Goal: Information Seeking & Learning: Compare options

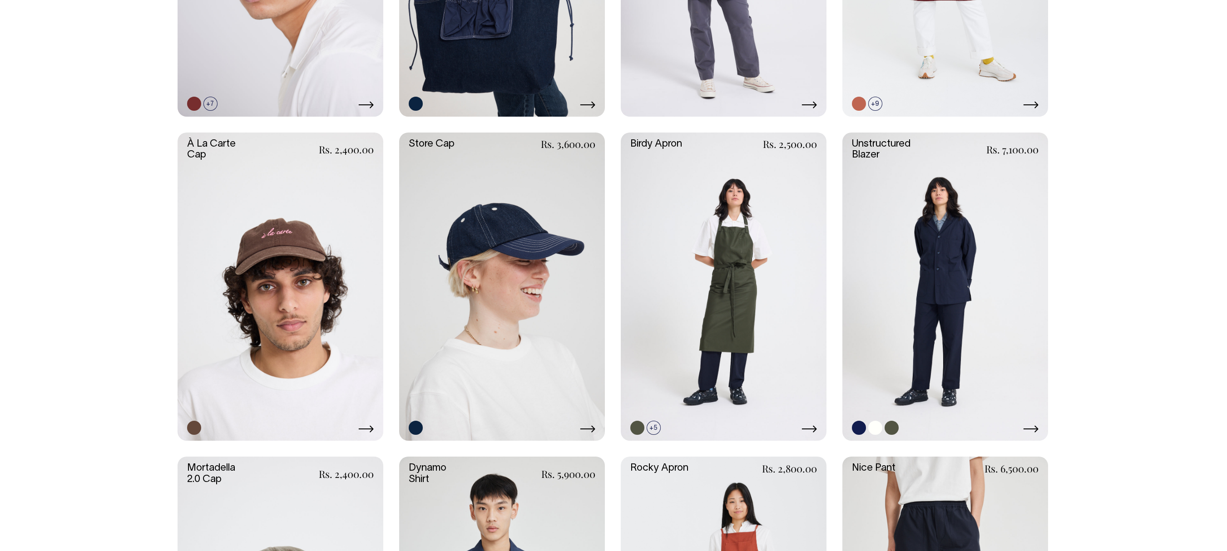
scroll to position [643, 0]
click at [939, 316] on link at bounding box center [946, 288] width 206 height 309
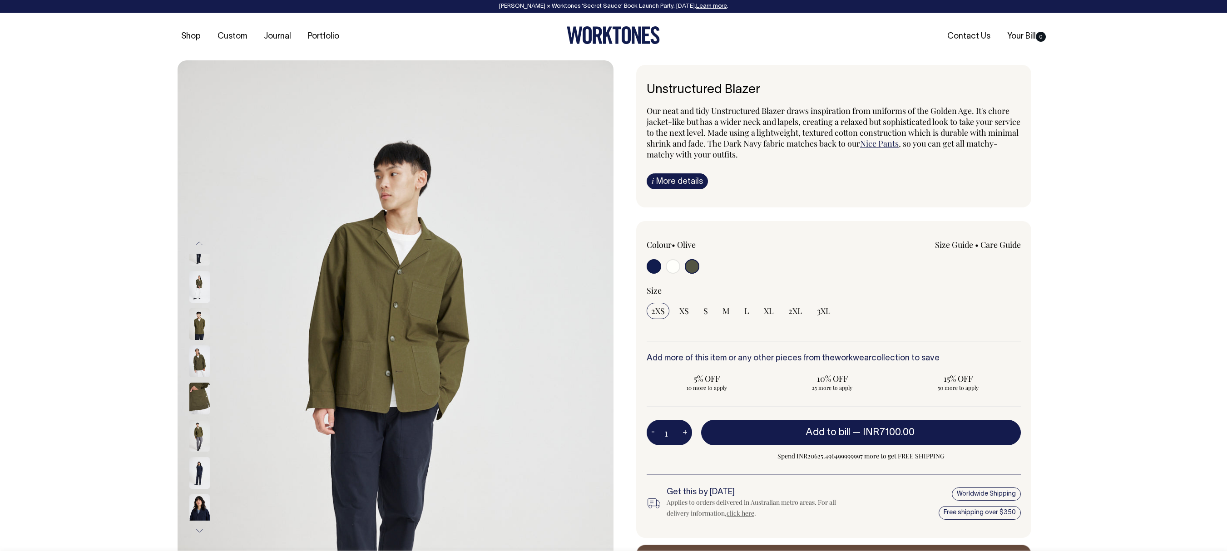
select select "Olive"
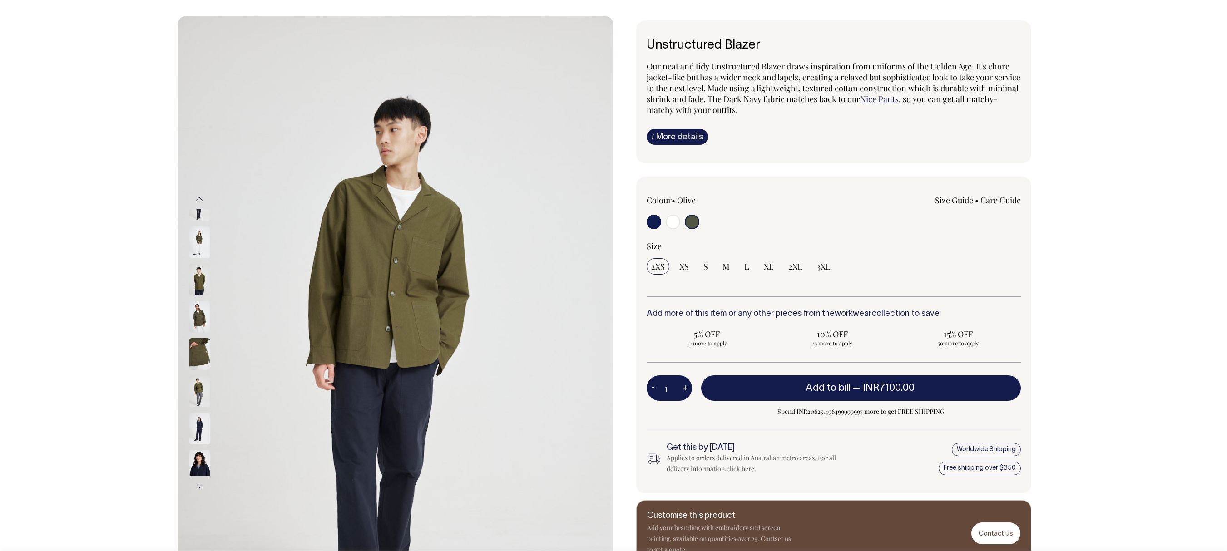
click at [669, 223] on input "radio" at bounding box center [673, 222] width 15 height 15
radio input "true"
radio input "false"
radio input "true"
select select "Off-White"
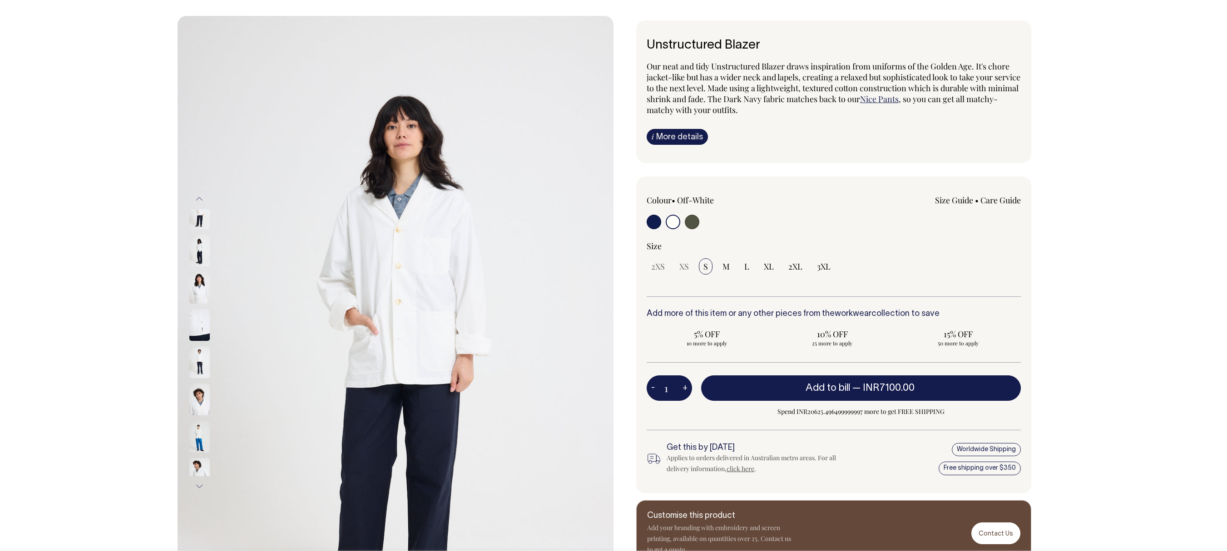
click at [661, 223] on div at bounding box center [722, 223] width 150 height 17
click at [661, 224] on div at bounding box center [722, 223] width 150 height 17
click at [654, 224] on input "radio" at bounding box center [654, 222] width 15 height 15
radio input "true"
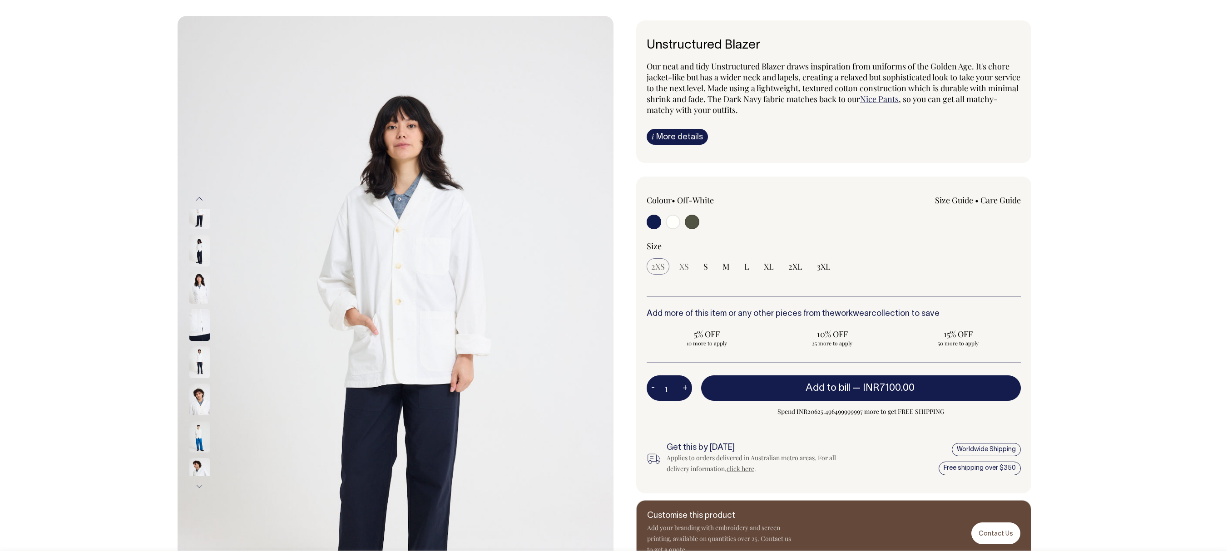
select select "Dark Navy"
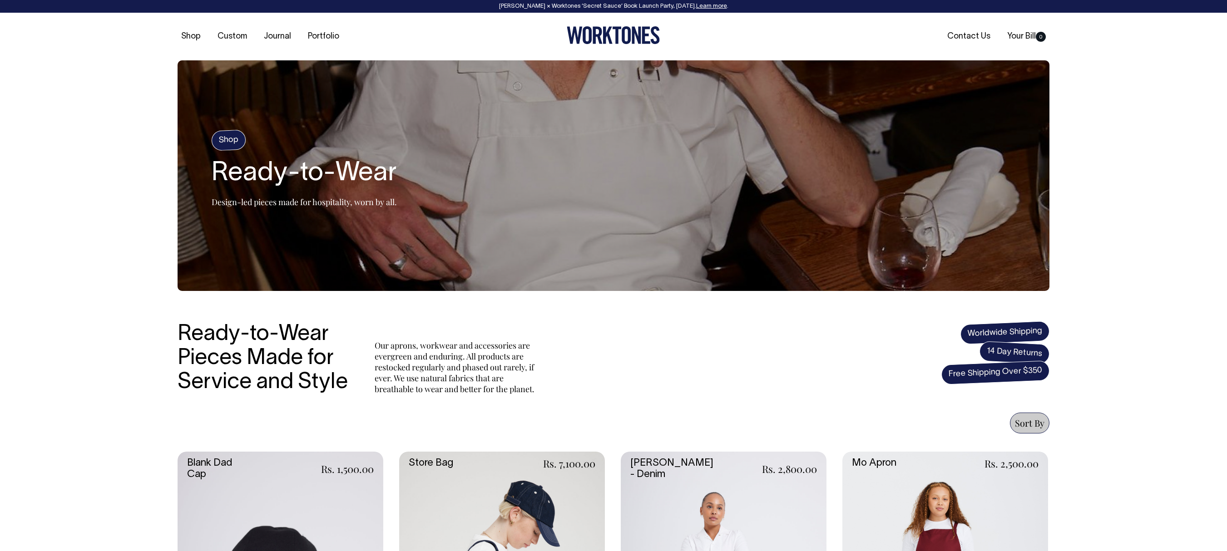
click at [1026, 422] on span "Sort By" at bounding box center [1030, 423] width 30 height 12
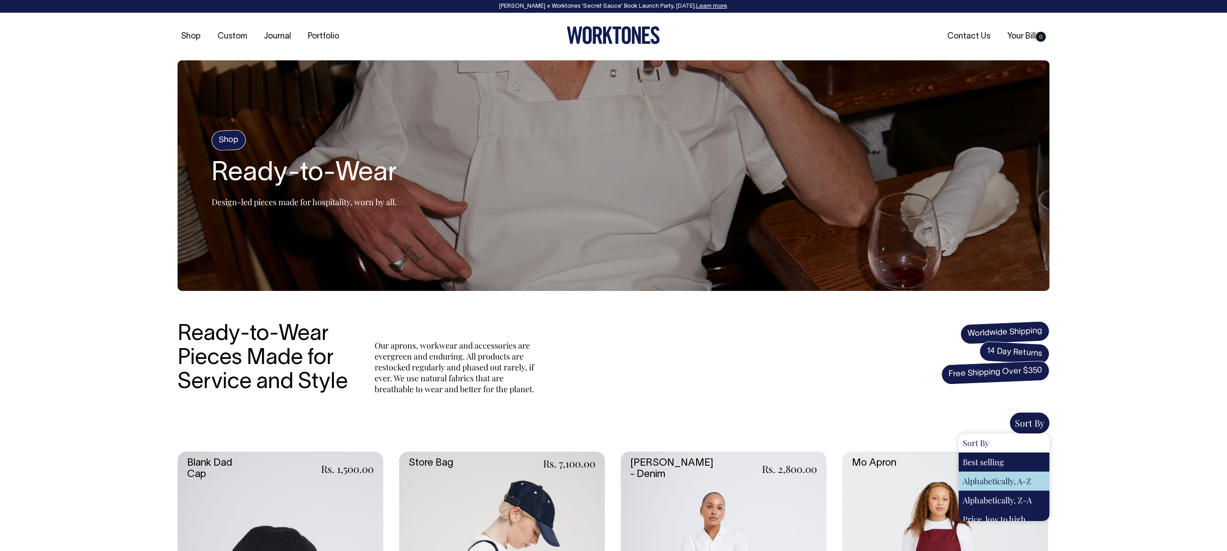
click at [985, 491] on div "Alphabetically, A-Z" at bounding box center [1004, 481] width 91 height 19
select select "title-ascending"
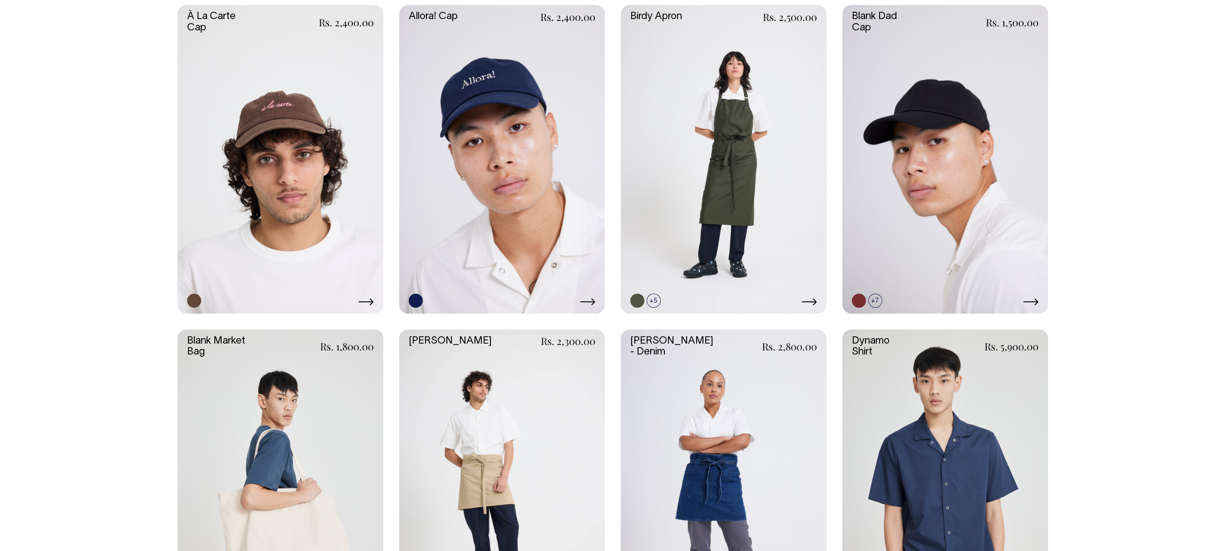
scroll to position [446, 0]
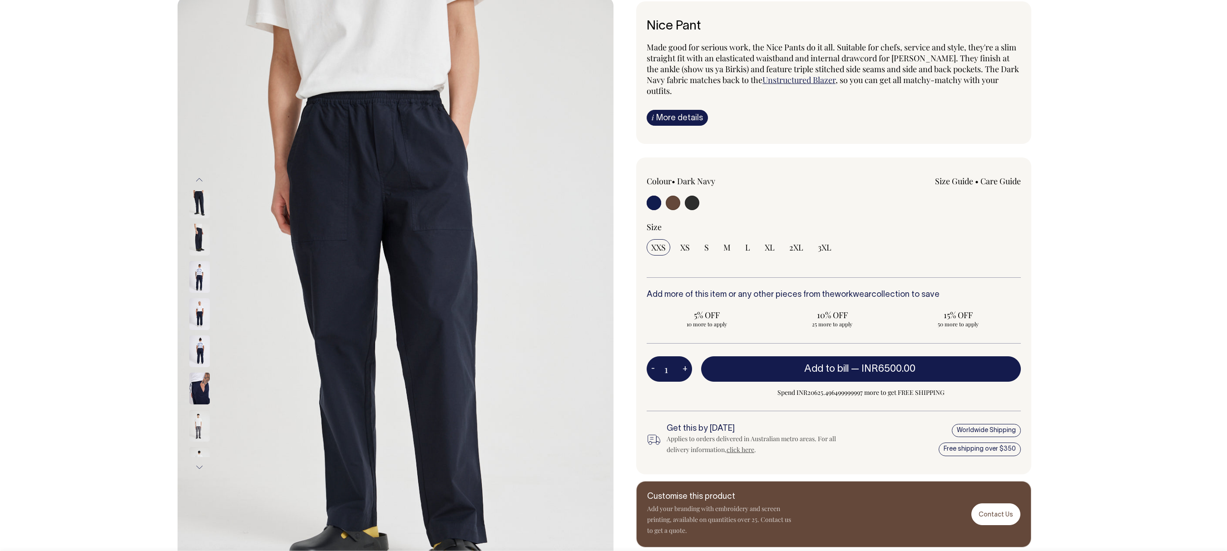
scroll to position [63, 0]
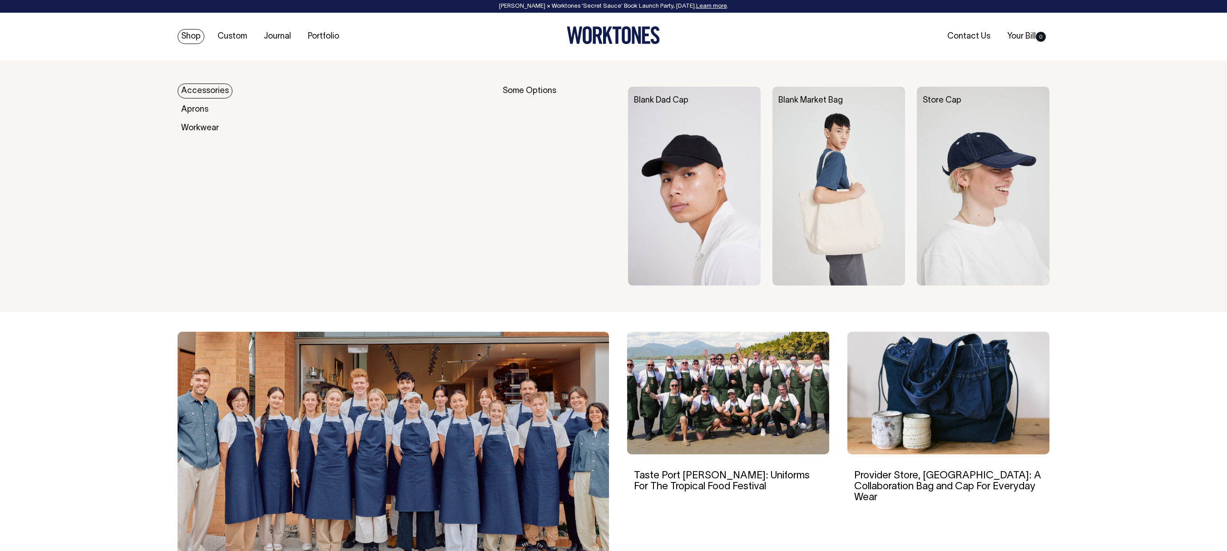
click at [184, 39] on link "Shop" at bounding box center [191, 36] width 27 height 15
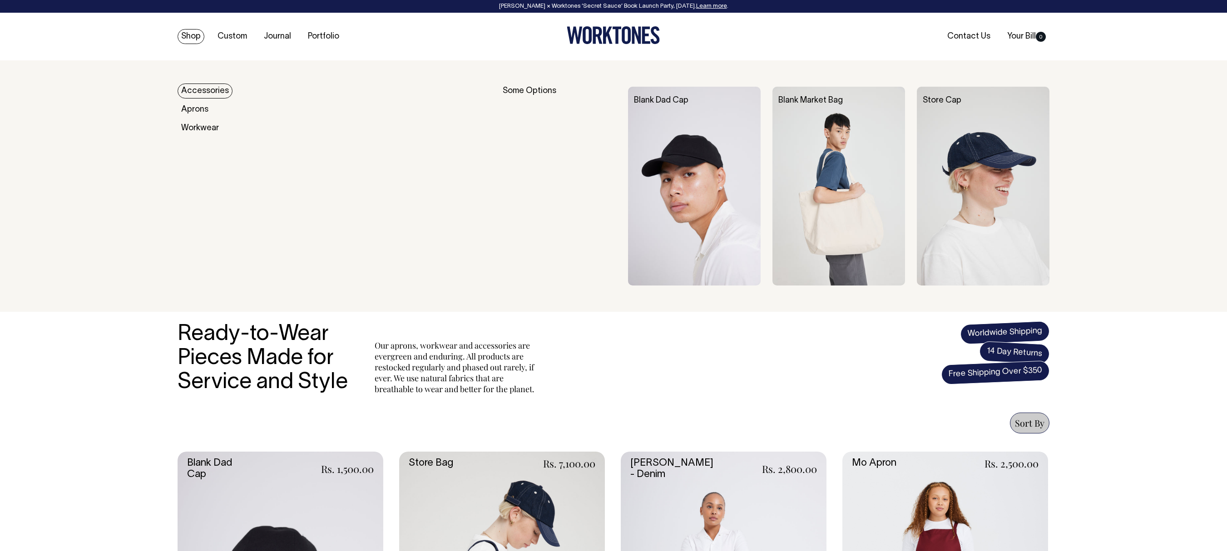
click at [201, 84] on link "Accessories" at bounding box center [205, 91] width 55 height 15
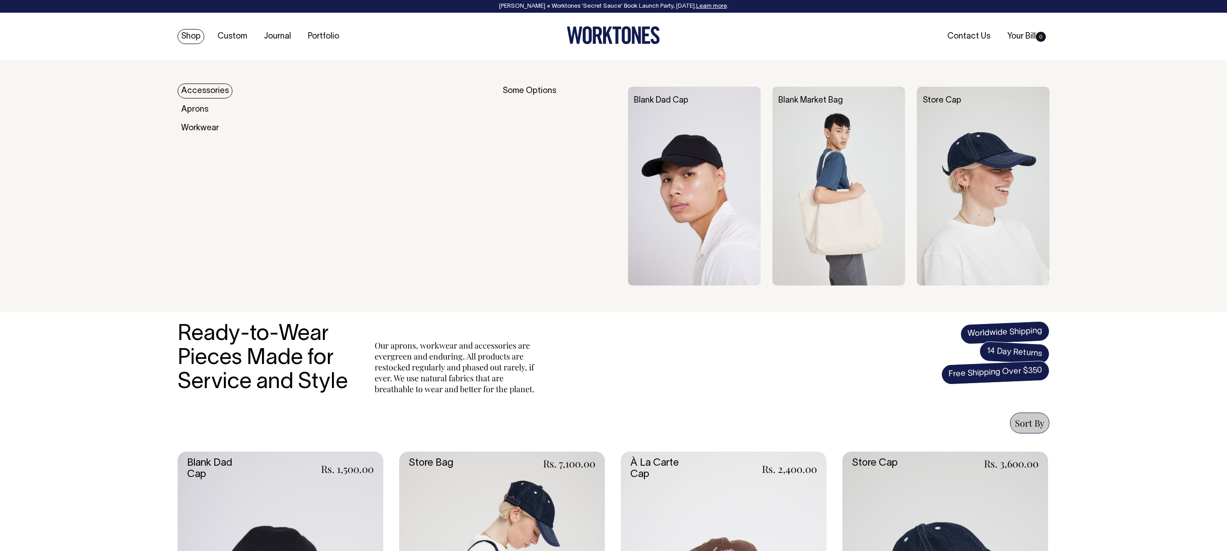
click at [189, 47] on div "Shop Custom Journal Portfolio Contact Us Your Bill 0" at bounding box center [613, 37] width 899 height 48
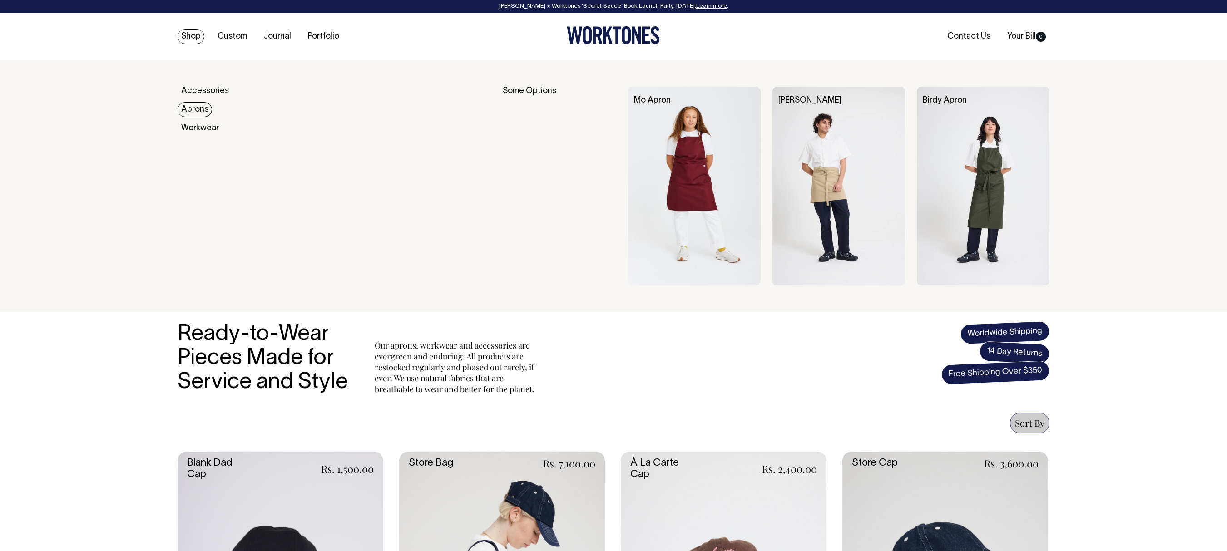
click at [199, 113] on link "Aprons" at bounding box center [195, 109] width 35 height 15
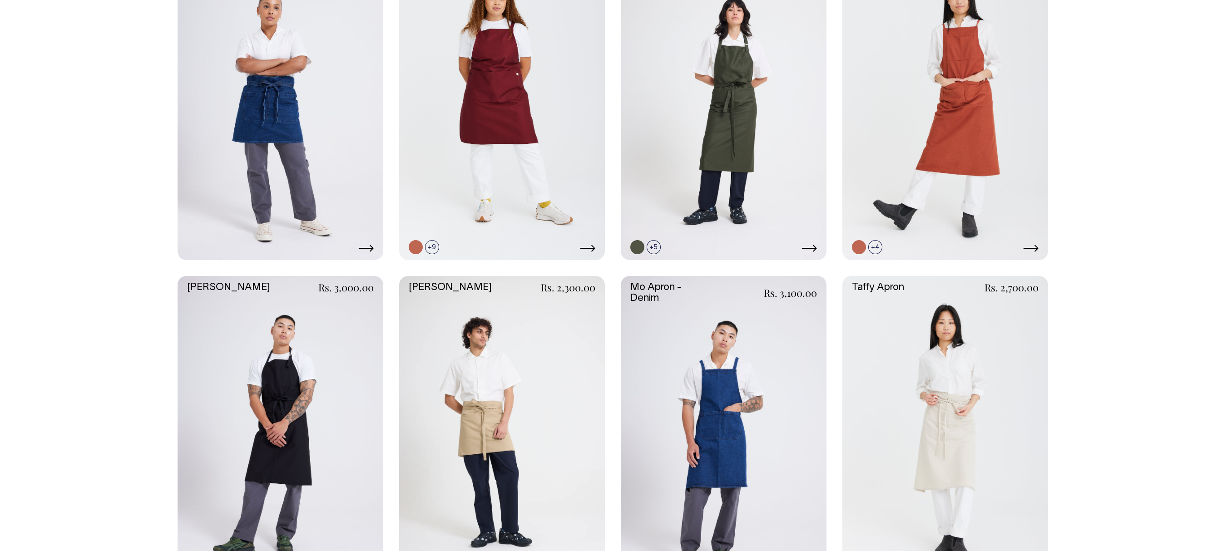
scroll to position [500, 0]
